Goal: Register for event/course

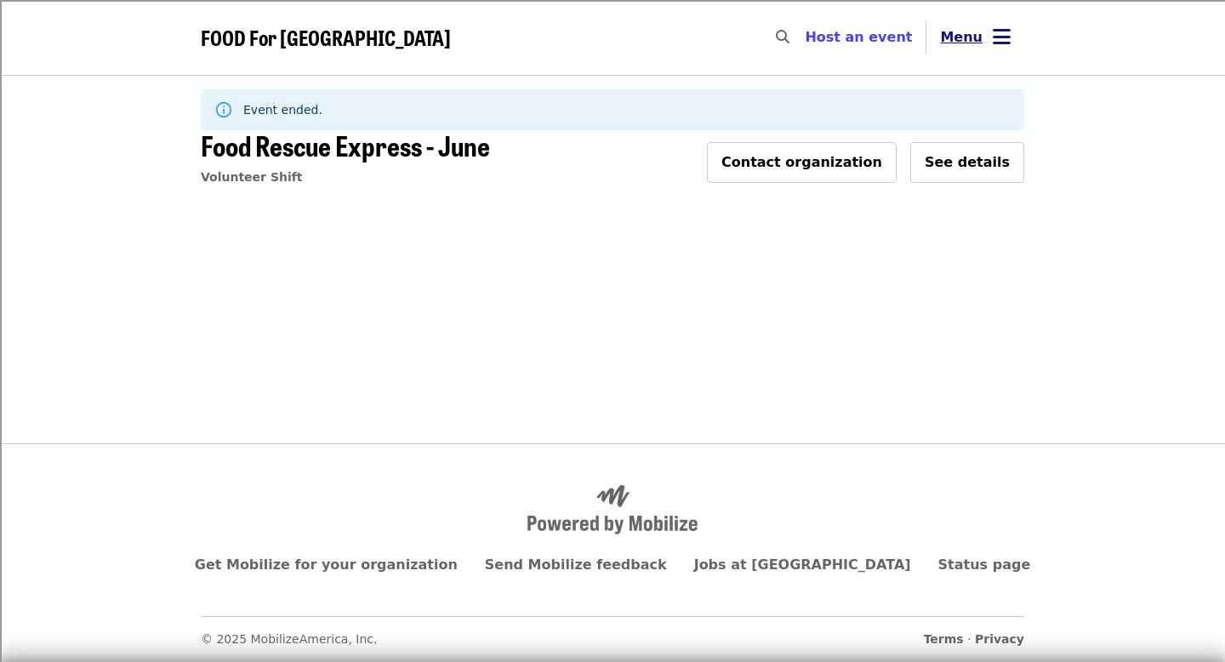
click at [961, 56] on button "Menu" at bounding box center [976, 37] width 98 height 41
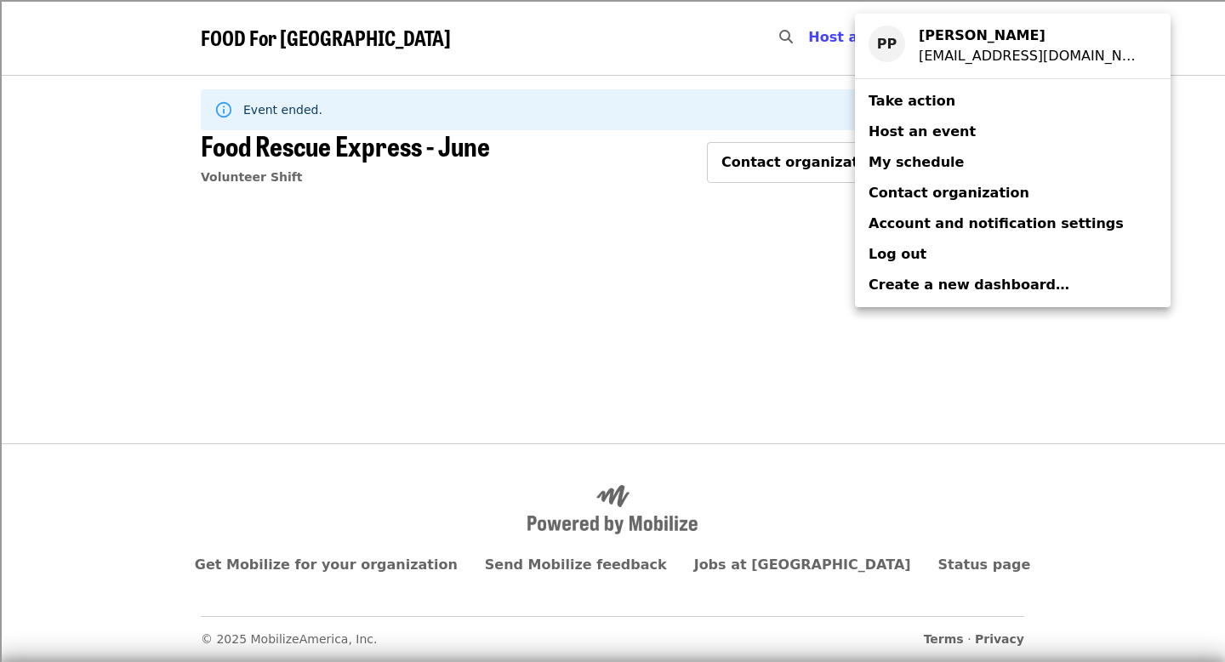
click at [922, 104] on span "Take action" at bounding box center [912, 101] width 87 height 16
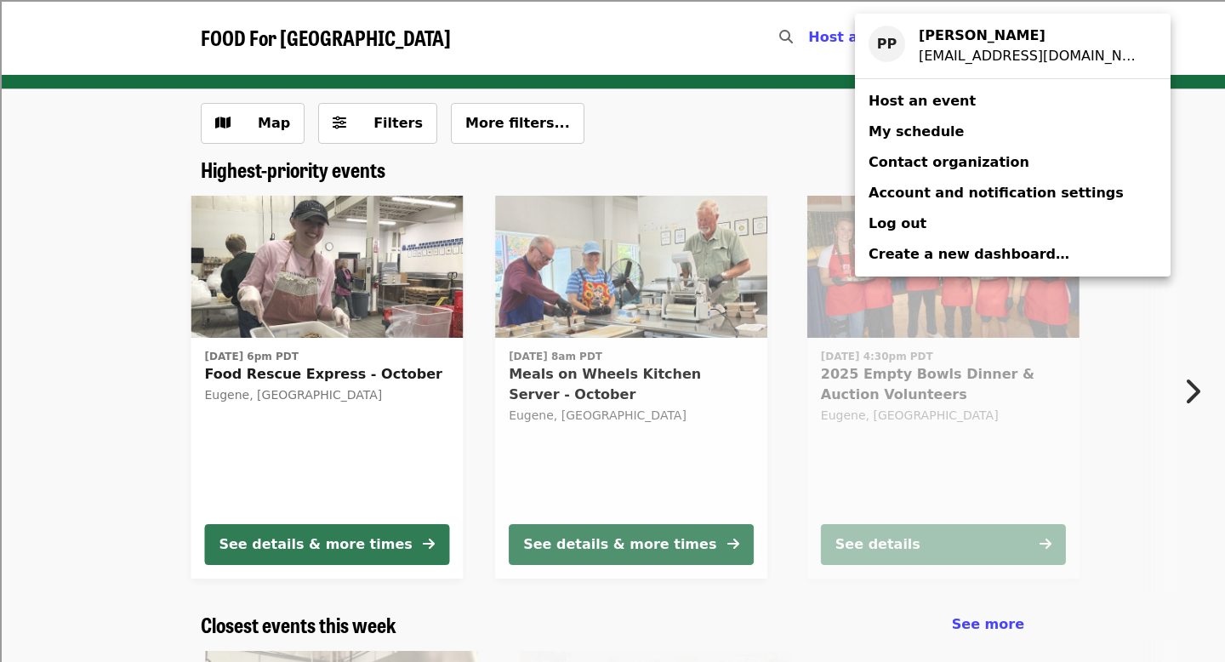
click at [765, 106] on div "Account menu" at bounding box center [612, 331] width 1225 height 662
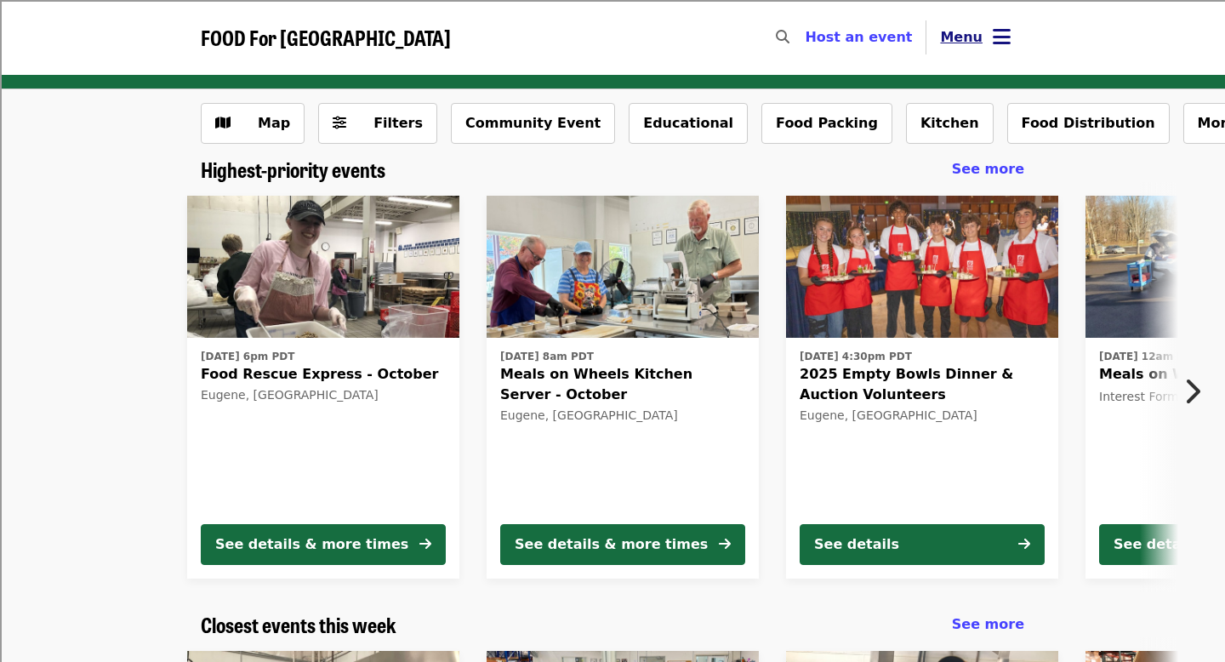
click at [1001, 29] on icon "bars icon" at bounding box center [1002, 37] width 18 height 25
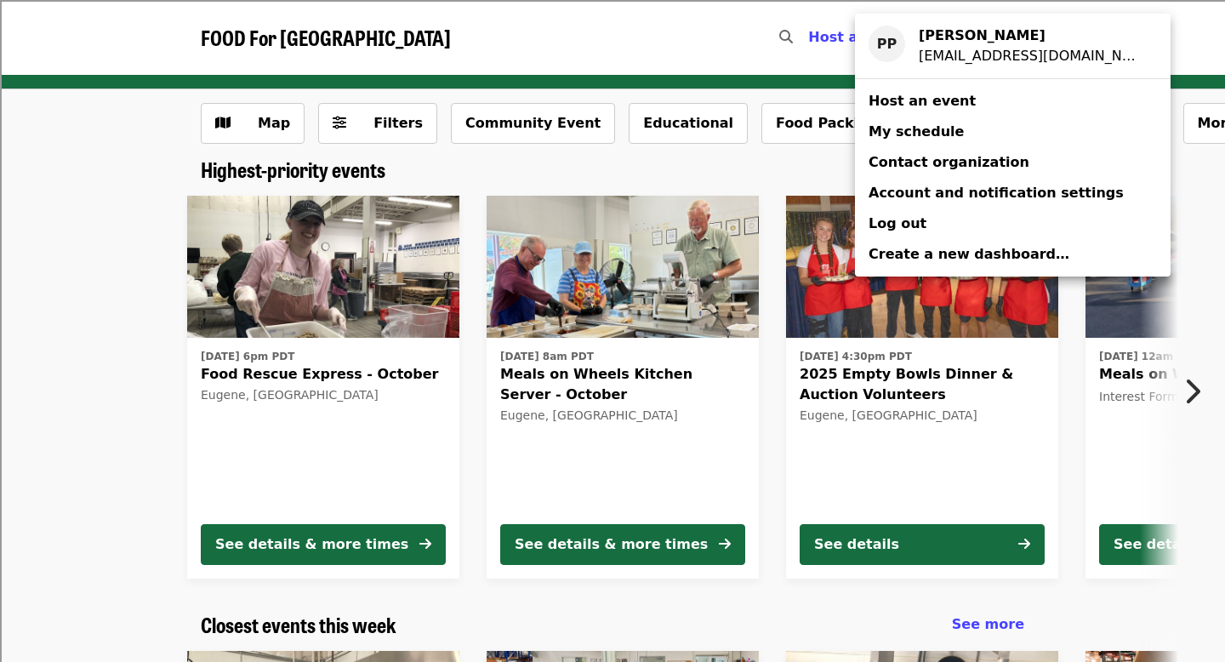
click at [978, 129] on link "My schedule" at bounding box center [1013, 132] width 316 height 31
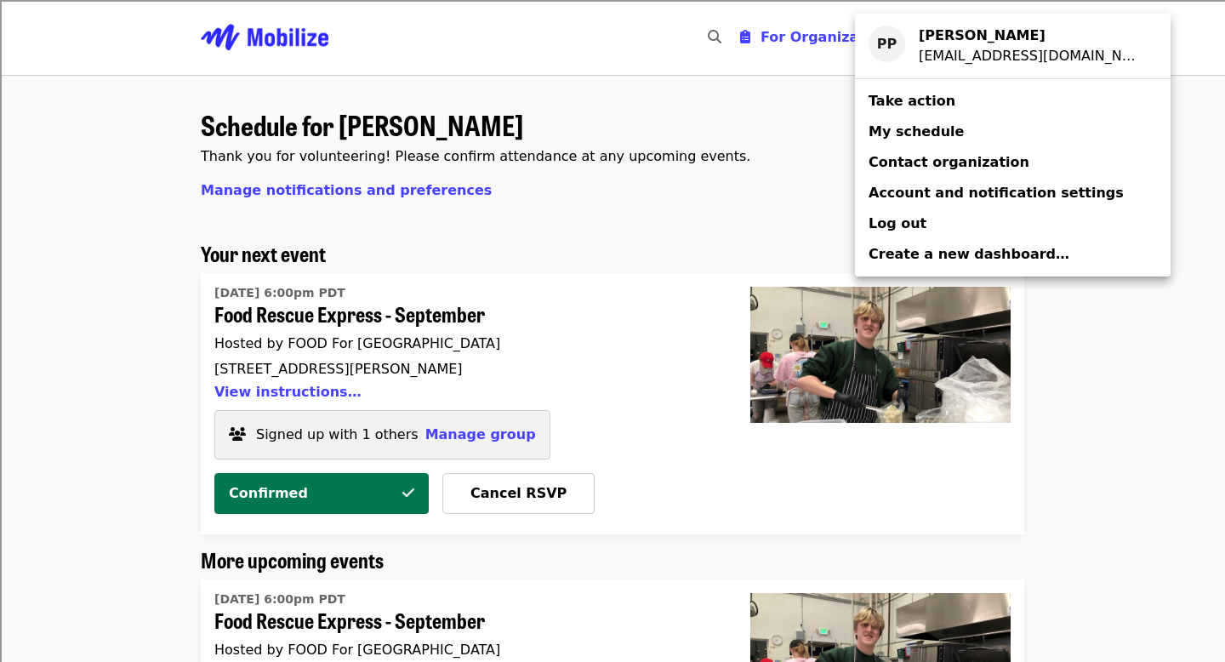
click at [724, 205] on div "Account menu" at bounding box center [612, 331] width 1225 height 662
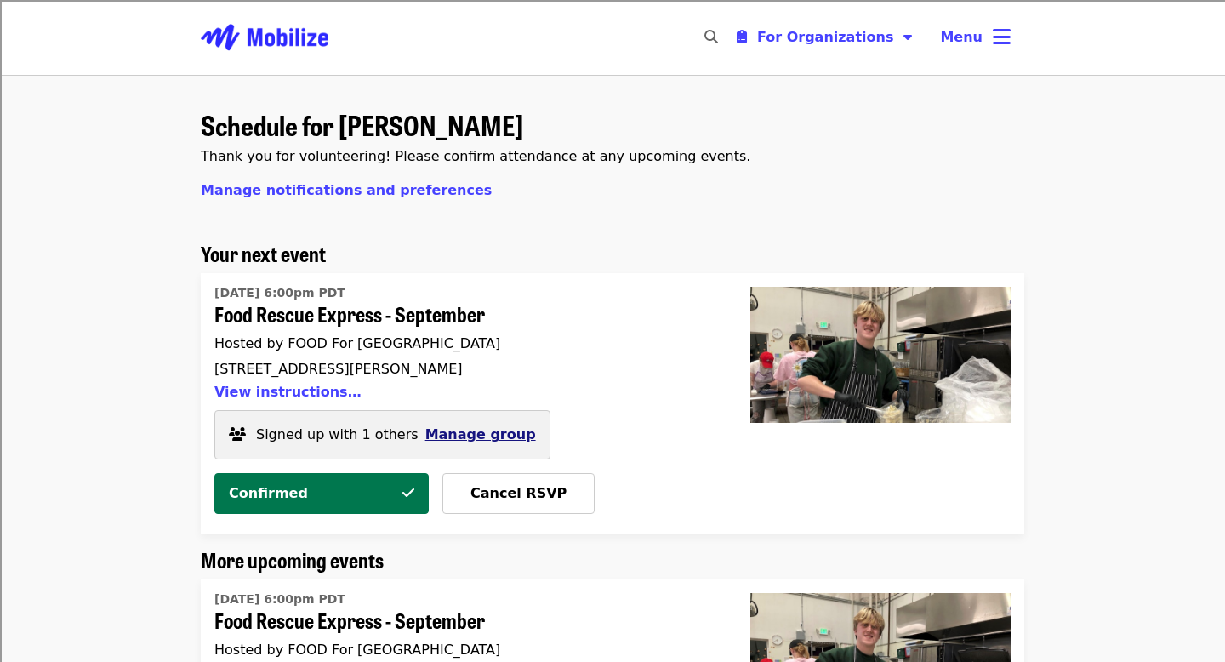
click at [450, 436] on span "Manage group" at bounding box center [480, 434] width 111 height 16
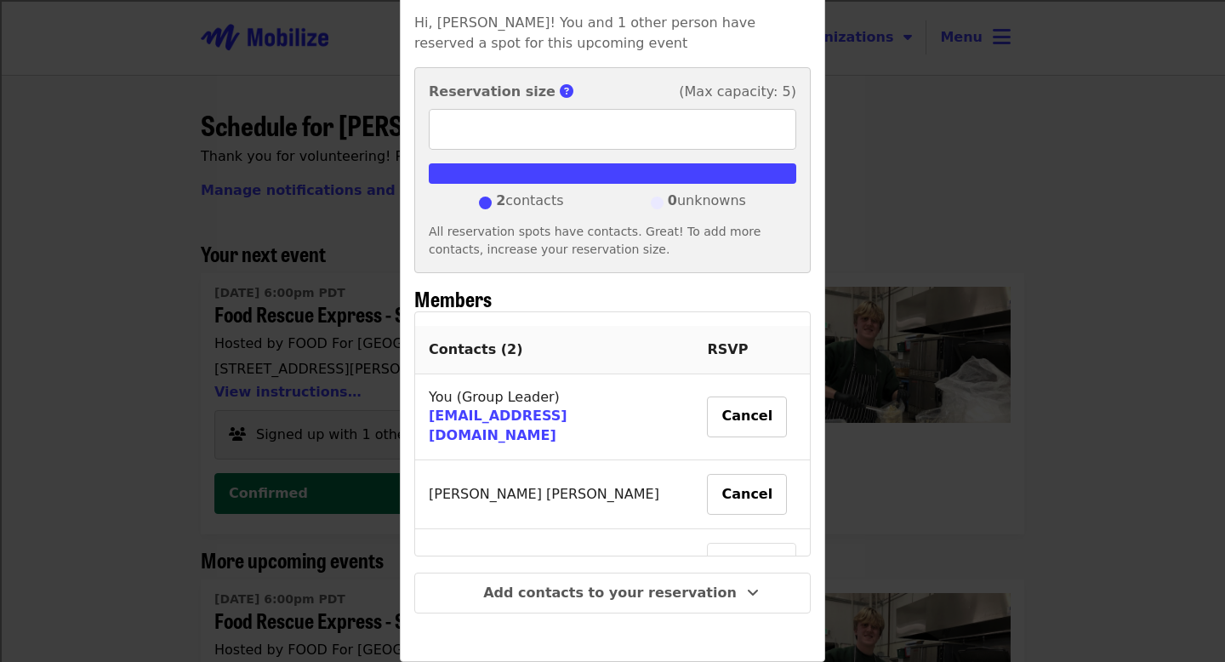
click at [948, 202] on div "Group details Hi, [PERSON_NAME]! You and 1 other person have reserved a spot fo…" at bounding box center [612, 331] width 1225 height 662
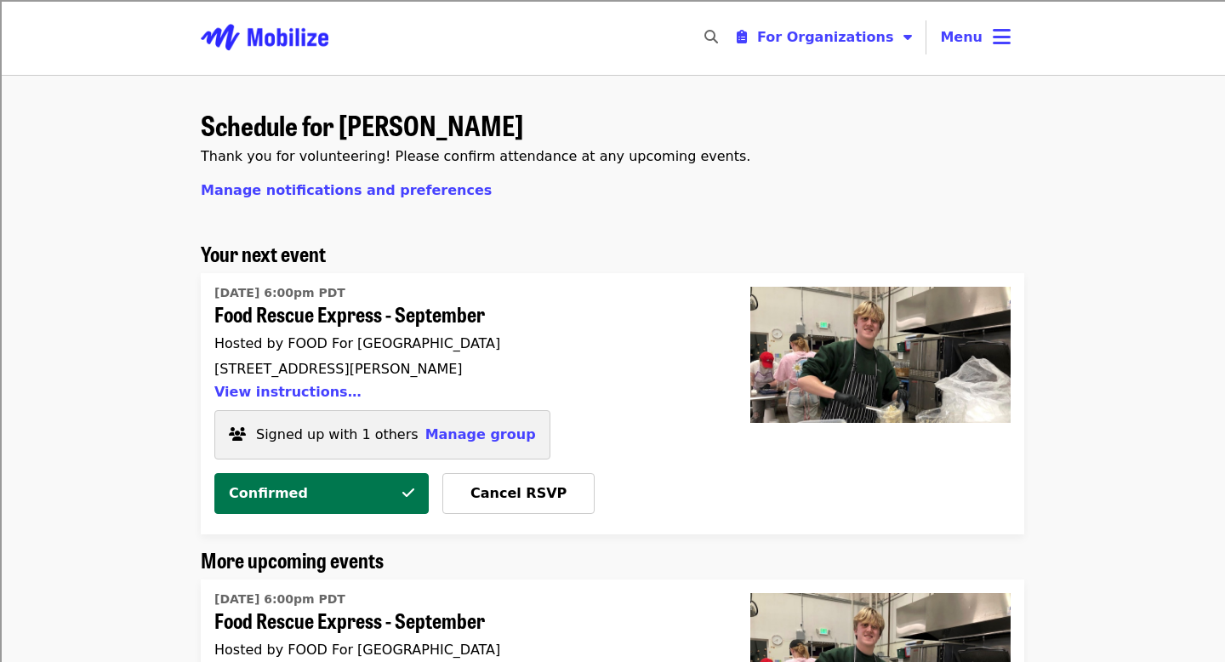
click at [391, 320] on span "Food Rescue Express - September" at bounding box center [461, 314] width 495 height 25
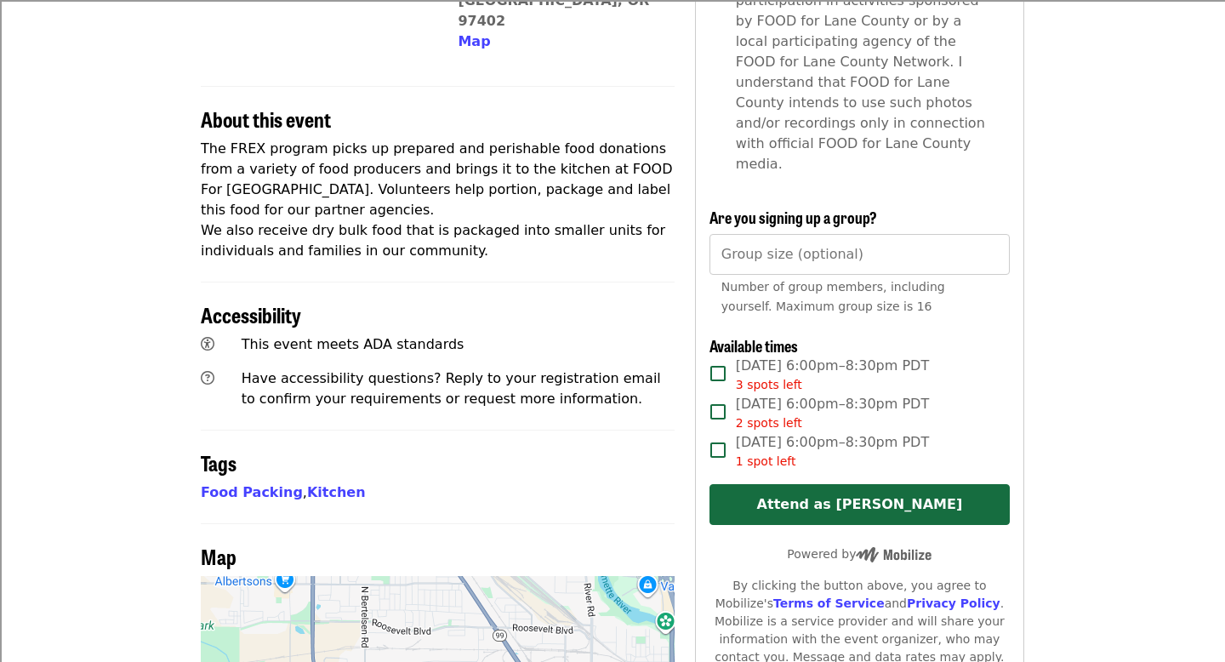
scroll to position [546, 0]
